Goal: Find specific page/section: Find specific page/section

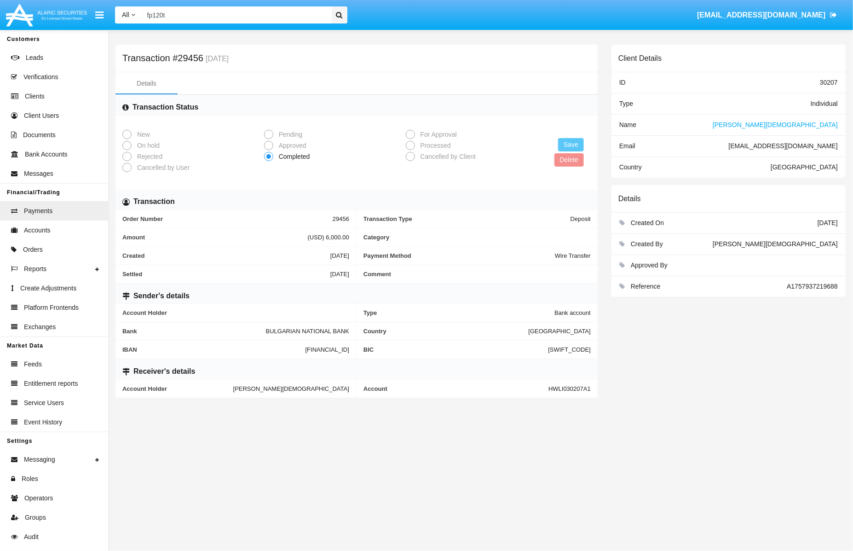
click at [823, 123] on span "[PERSON_NAME][DEMOGRAPHIC_DATA]" at bounding box center [775, 124] width 125 height 7
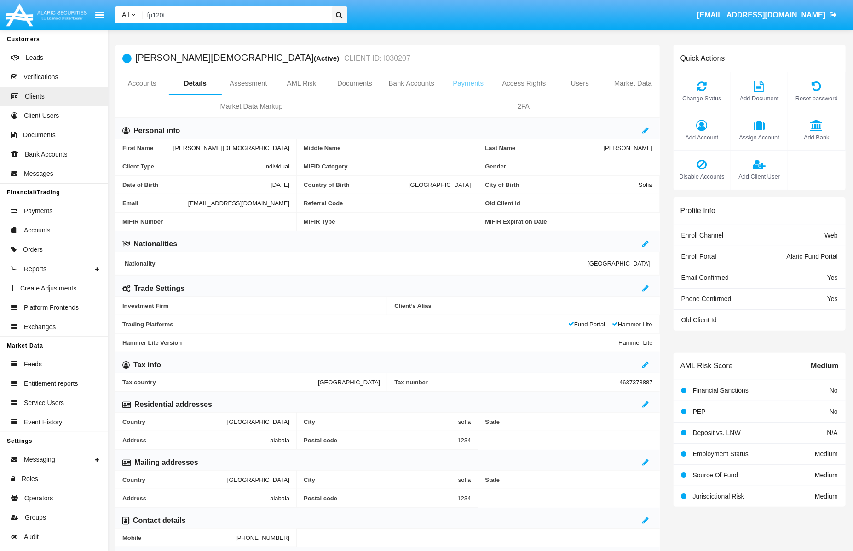
click at [484, 93] on link "Payments" at bounding box center [468, 83] width 53 height 22
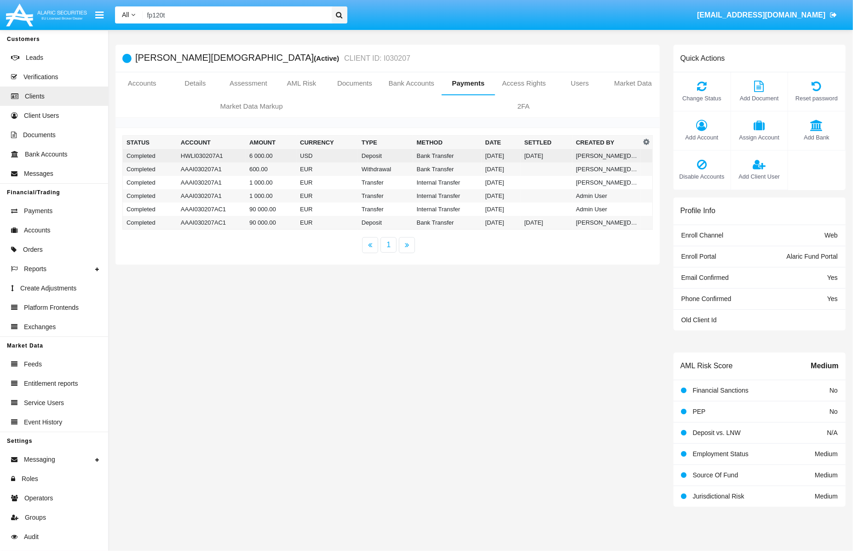
click at [446, 153] on td "Bank Transfer" at bounding box center [447, 155] width 69 height 13
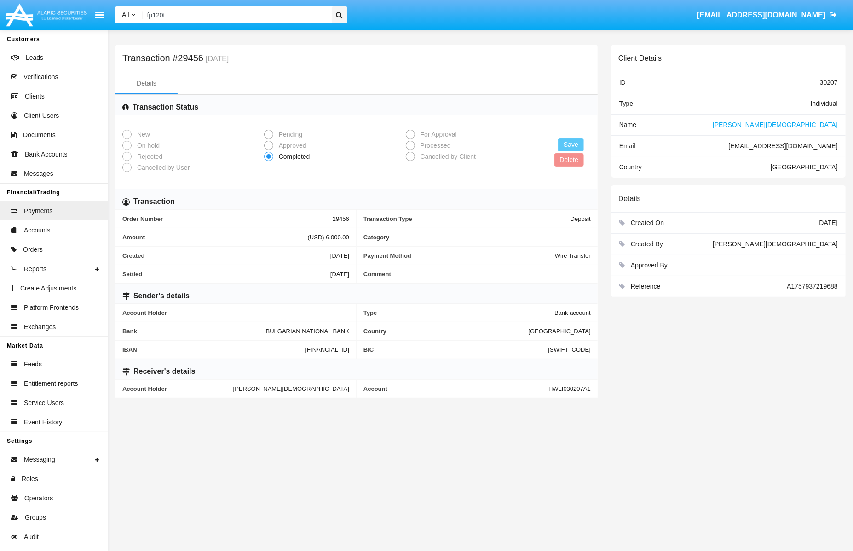
click at [571, 388] on span "HWLI030207A1" at bounding box center [570, 388] width 42 height 7
copy span "HWLI030207A1"
